Goal: Book appointment/travel/reservation

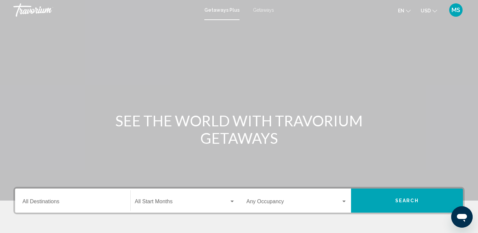
click at [44, 200] on div "Destination All Destinations" at bounding box center [72, 200] width 100 height 21
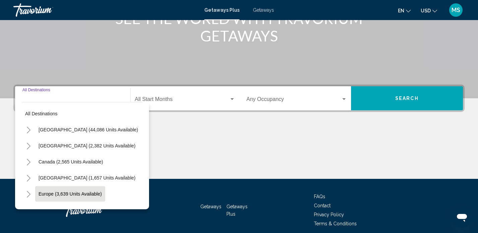
scroll to position [130, 0]
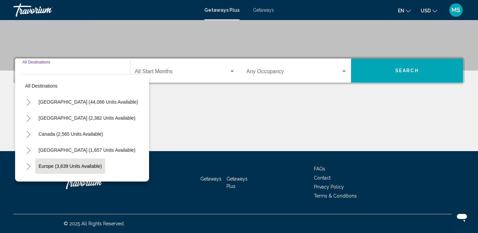
click at [51, 167] on span "Europe (3,639 units available)" at bounding box center [69, 166] width 63 height 5
type input "**********"
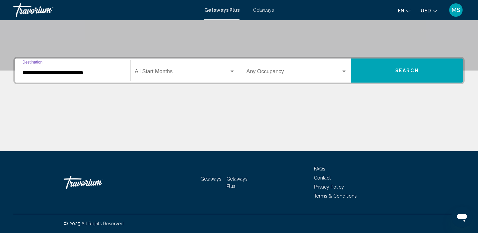
click at [155, 72] on span "Search widget" at bounding box center [182, 73] width 94 height 6
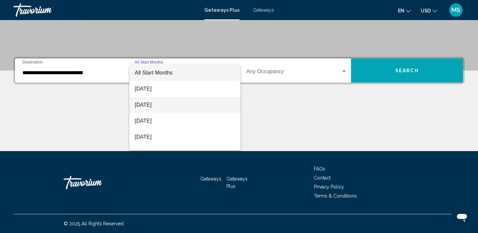
click at [155, 107] on span "[DATE]" at bounding box center [185, 105] width 100 height 16
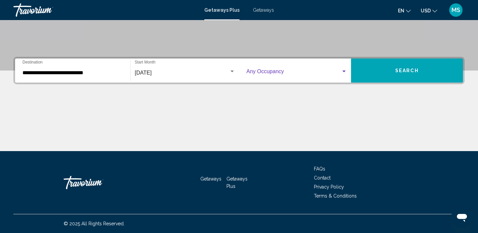
click at [343, 71] on div "Search widget" at bounding box center [343, 72] width 3 height 2
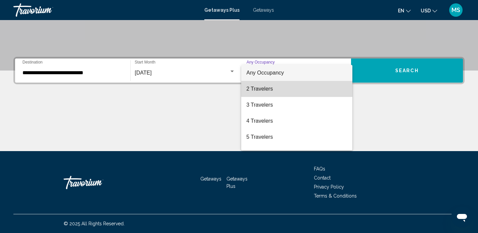
click at [285, 87] on span "2 Travelers" at bounding box center [296, 89] width 100 height 16
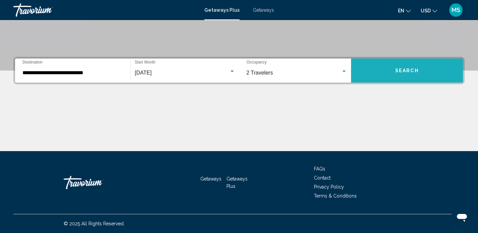
click at [410, 71] on span "Search" at bounding box center [406, 70] width 23 height 5
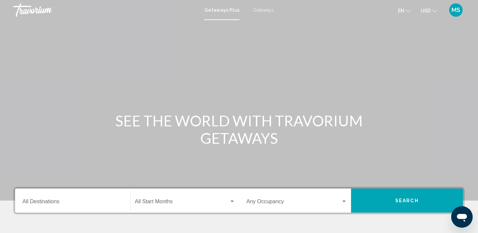
click at [27, 202] on input "Destination All Destinations" at bounding box center [72, 203] width 100 height 6
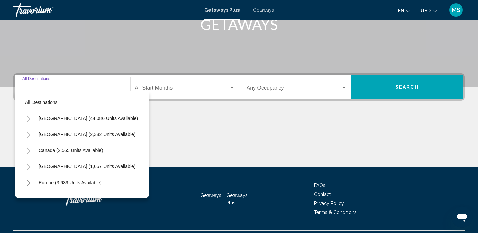
scroll to position [130, 0]
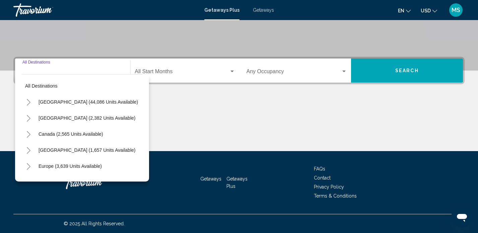
click at [35, 72] on input "Destination All Destinations" at bounding box center [72, 73] width 100 height 6
click at [36, 72] on input "Destination All Destinations" at bounding box center [72, 73] width 100 height 6
click at [34, 71] on input "Destination All Destinations" at bounding box center [72, 73] width 100 height 6
click at [33, 71] on input "Destination All Destinations" at bounding box center [72, 73] width 100 height 6
click at [44, 168] on span "Europe (3,639 units available)" at bounding box center [69, 166] width 63 height 5
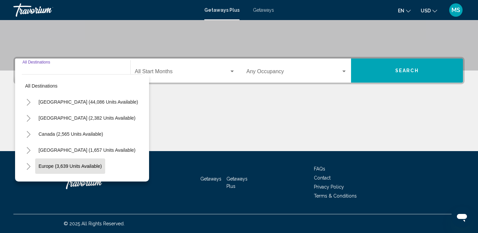
type input "**********"
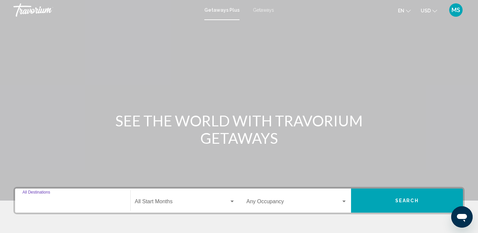
click at [38, 201] on input "Destination All Destinations" at bounding box center [72, 203] width 100 height 6
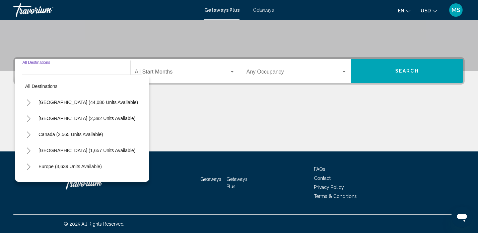
scroll to position [130, 0]
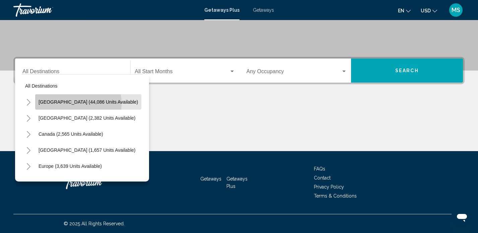
click at [69, 104] on span "[GEOGRAPHIC_DATA] (44,086 units available)" at bounding box center [87, 101] width 99 height 5
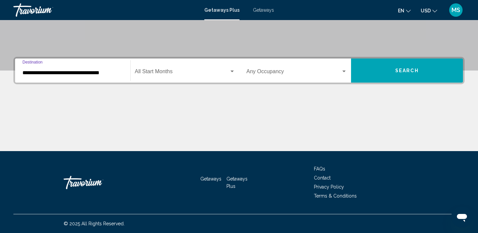
click at [86, 74] on input "**********" at bounding box center [72, 73] width 100 height 6
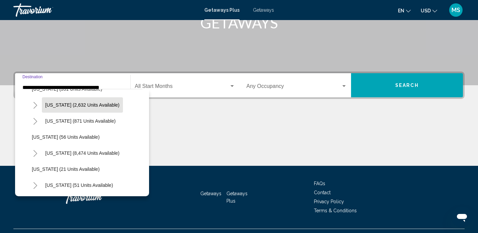
scroll to position [62, 0]
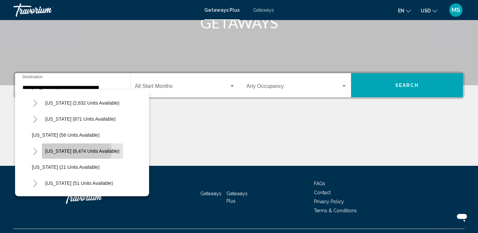
click at [74, 151] on span "Florida (8,474 units available)" at bounding box center [82, 151] width 74 height 5
type input "**********"
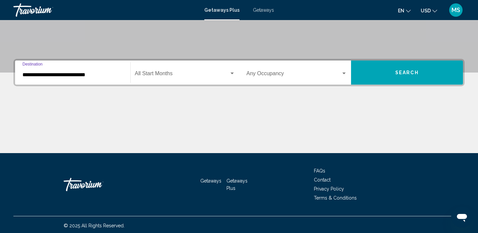
scroll to position [130, 0]
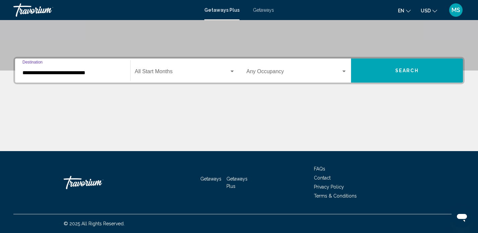
click at [232, 71] on div "Search widget" at bounding box center [231, 72] width 3 height 2
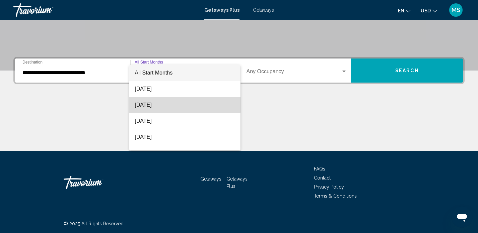
click at [153, 104] on span "[DATE]" at bounding box center [185, 105] width 100 height 16
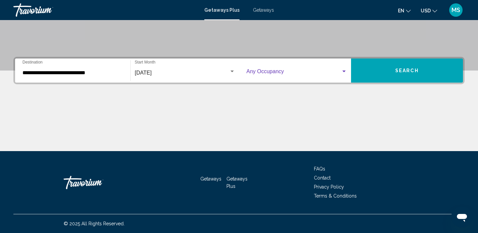
click at [344, 72] on div "Search widget" at bounding box center [343, 72] width 3 height 2
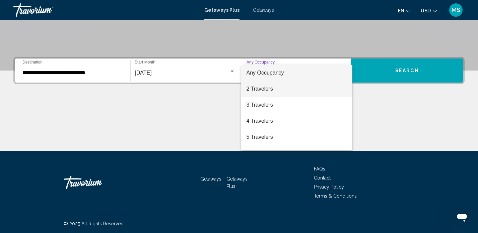
click at [274, 88] on span "2 Travelers" at bounding box center [296, 89] width 100 height 16
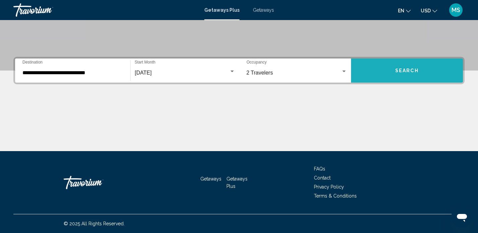
click at [398, 70] on span "Search" at bounding box center [406, 70] width 23 height 5
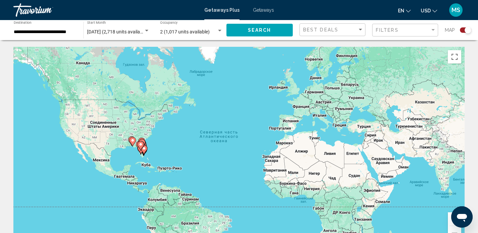
click at [131, 141] on image "Main content" at bounding box center [133, 141] width 4 height 4
type input "**********"
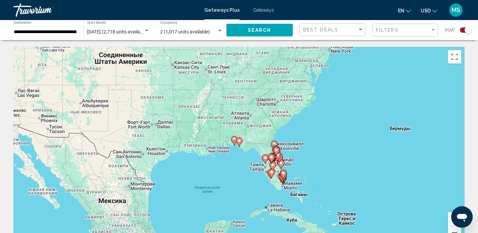
click at [461, 30] on div "Search widget" at bounding box center [465, 29] width 11 height 5
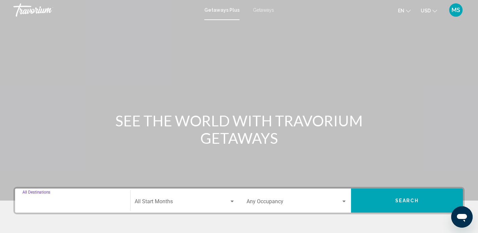
click at [36, 202] on input "Destination All Destinations" at bounding box center [72, 203] width 100 height 6
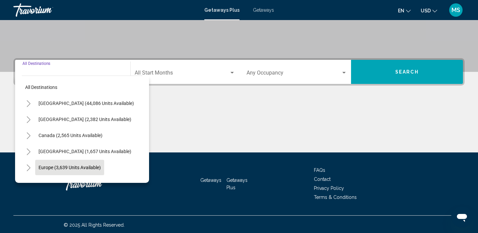
scroll to position [130, 0]
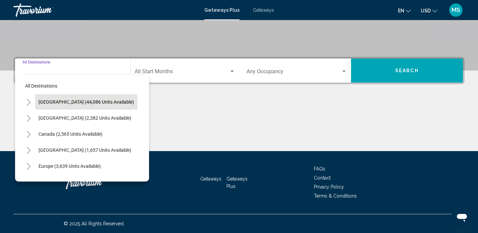
click at [64, 101] on span "[GEOGRAPHIC_DATA] (44,086 units available)" at bounding box center [85, 101] width 95 height 5
type input "**********"
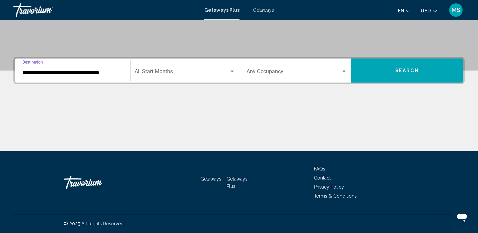
click at [233, 72] on div "Search widget" at bounding box center [232, 71] width 6 height 5
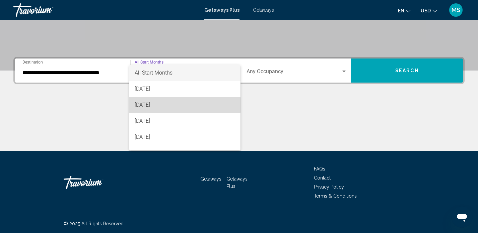
click at [166, 105] on span "[DATE]" at bounding box center [185, 105] width 100 height 16
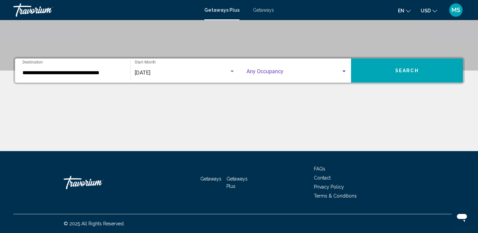
click at [345, 71] on div "Search widget" at bounding box center [343, 72] width 3 height 2
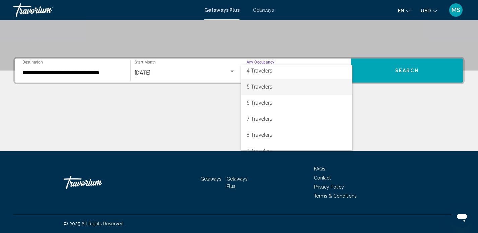
scroll to position [48, 0]
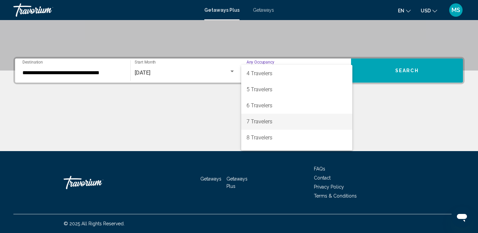
click at [278, 123] on span "7 Travelers" at bounding box center [296, 122] width 100 height 16
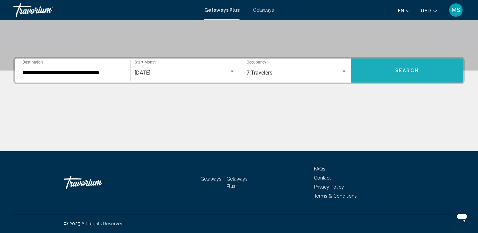
click at [410, 71] on span "Search" at bounding box center [406, 70] width 23 height 5
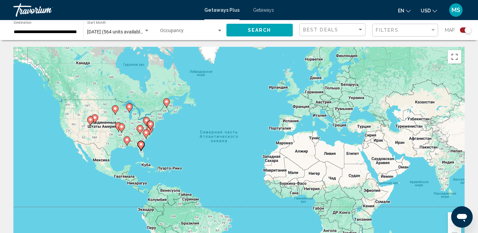
click at [142, 145] on image "Main content" at bounding box center [141, 145] width 4 height 4
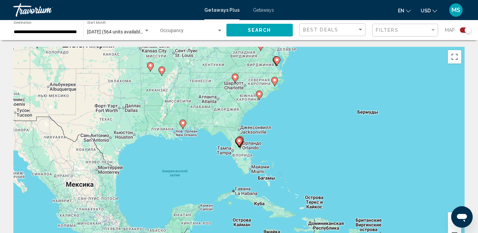
click at [240, 140] on image "Main content" at bounding box center [239, 141] width 4 height 4
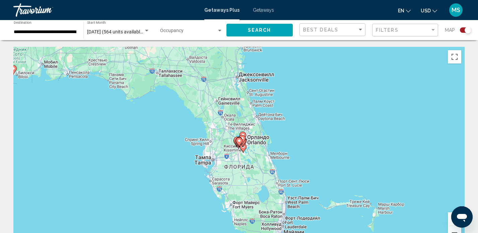
click at [243, 147] on gmp-advanced-marker "Main content" at bounding box center [243, 143] width 7 height 10
type input "**********"
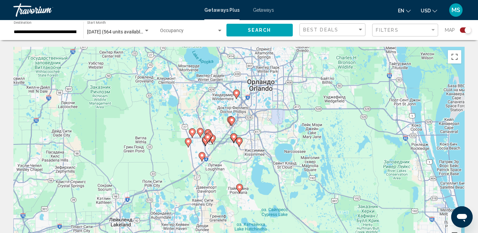
click at [208, 136] on image "Main content" at bounding box center [208, 137] width 4 height 4
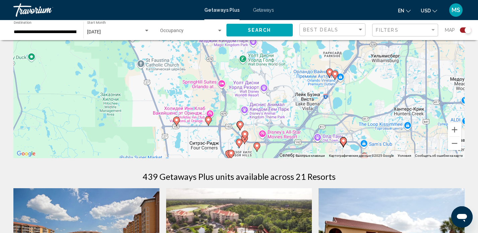
scroll to position [117, 0]
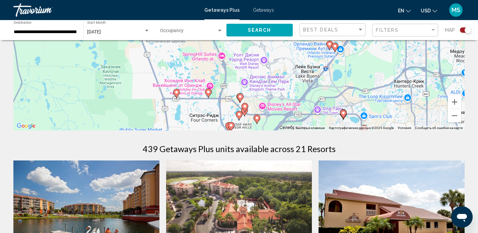
click at [462, 29] on div "Search widget" at bounding box center [465, 29] width 11 height 5
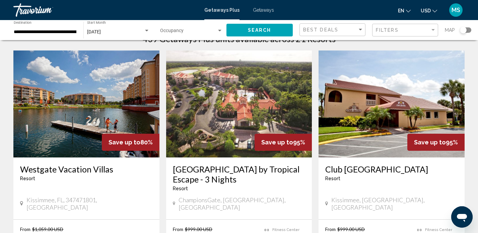
scroll to position [0, 0]
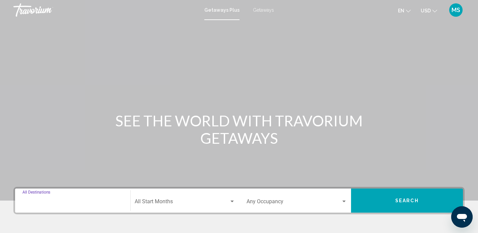
click at [30, 201] on input "Destination All Destinations" at bounding box center [72, 203] width 100 height 6
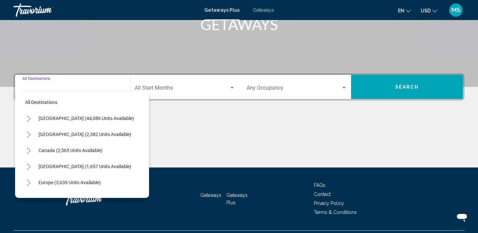
scroll to position [130, 0]
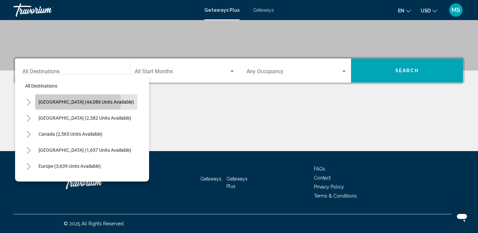
click at [67, 101] on span "[GEOGRAPHIC_DATA] (44,086 units available)" at bounding box center [85, 101] width 95 height 5
type input "**********"
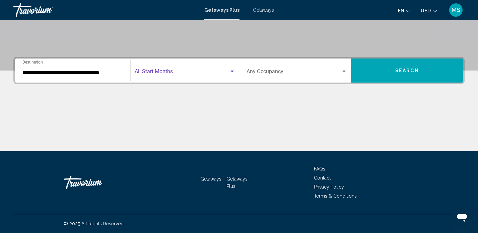
click at [148, 71] on span "Search widget" at bounding box center [182, 73] width 94 height 6
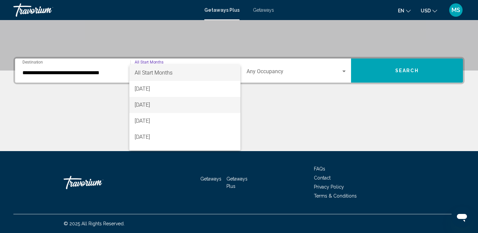
click at [160, 106] on span "[DATE]" at bounding box center [185, 105] width 100 height 16
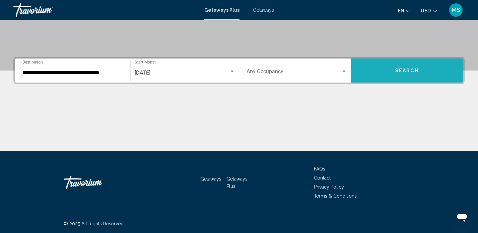
click at [398, 68] on span "Search" at bounding box center [406, 70] width 23 height 5
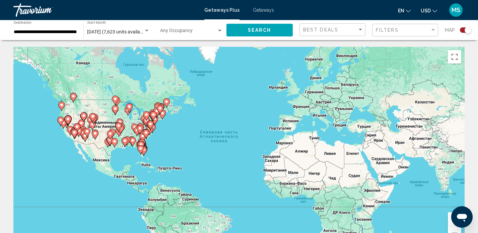
click at [141, 152] on icon "Main content" at bounding box center [140, 150] width 6 height 9
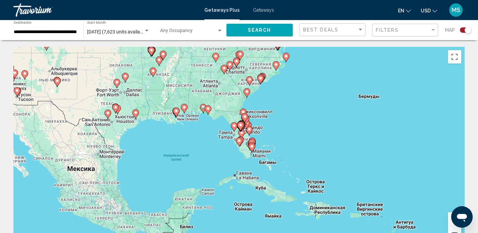
click at [253, 147] on image "Main content" at bounding box center [252, 147] width 4 height 4
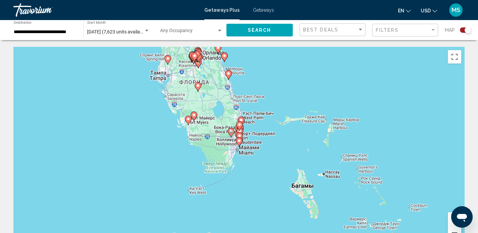
click at [239, 142] on image "Main content" at bounding box center [239, 141] width 4 height 4
type input "**********"
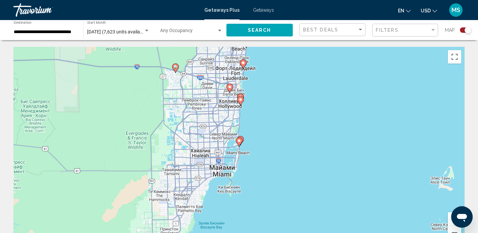
click at [240, 139] on image "Main content" at bounding box center [239, 141] width 4 height 4
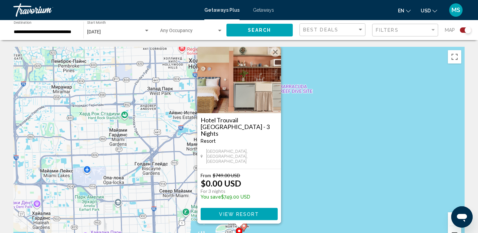
click at [275, 57] on button "Закрыть" at bounding box center [275, 52] width 10 height 10
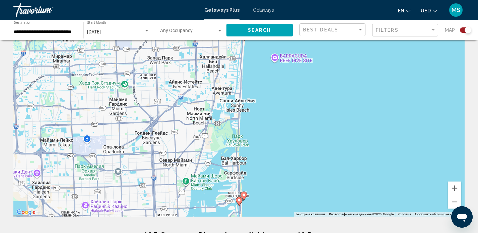
scroll to position [36, 0]
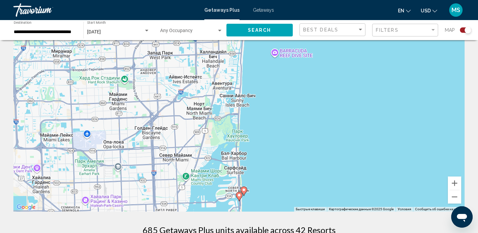
click at [244, 189] on image "Main content" at bounding box center [244, 190] width 4 height 4
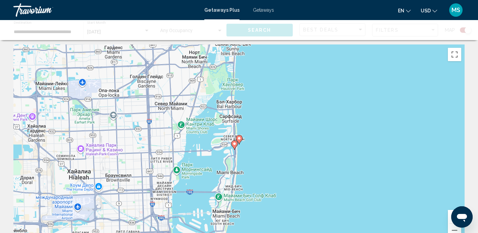
scroll to position [0, 0]
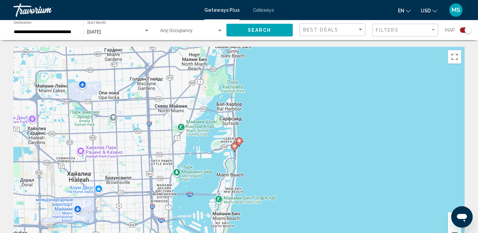
click at [234, 144] on icon "Main content" at bounding box center [234, 147] width 6 height 9
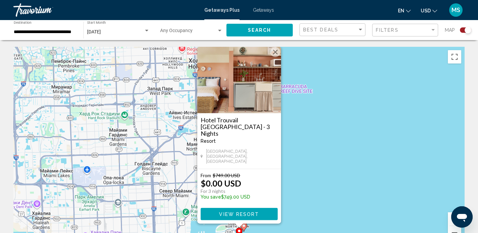
click at [275, 57] on button "Закрыть" at bounding box center [275, 52] width 10 height 10
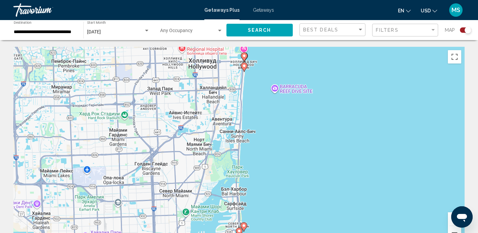
click at [244, 66] on image "Main content" at bounding box center [244, 66] width 4 height 4
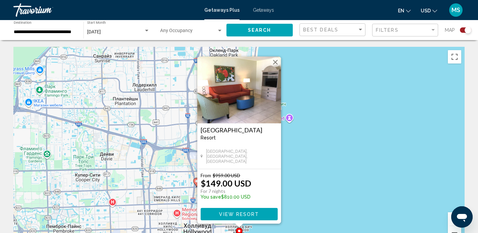
click at [276, 61] on button "Закрыть" at bounding box center [275, 62] width 10 height 10
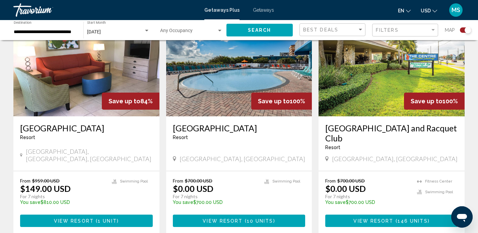
scroll to position [231, 0]
